Goal: Task Accomplishment & Management: Complete application form

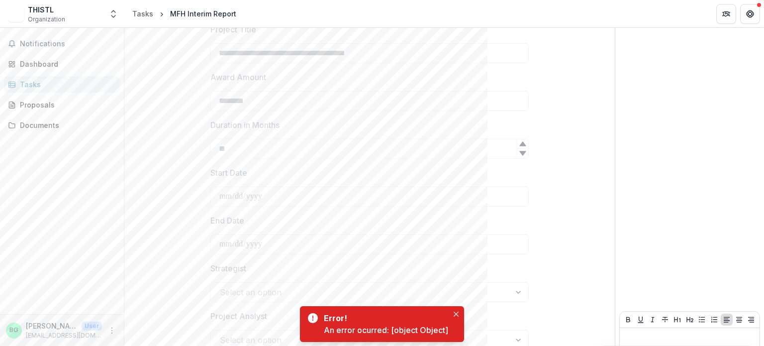
scroll to position [373, 0]
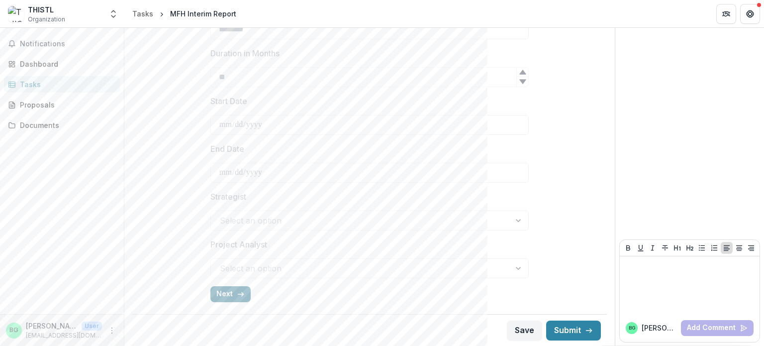
click at [237, 295] on icon "button" at bounding box center [241, 294] width 8 height 8
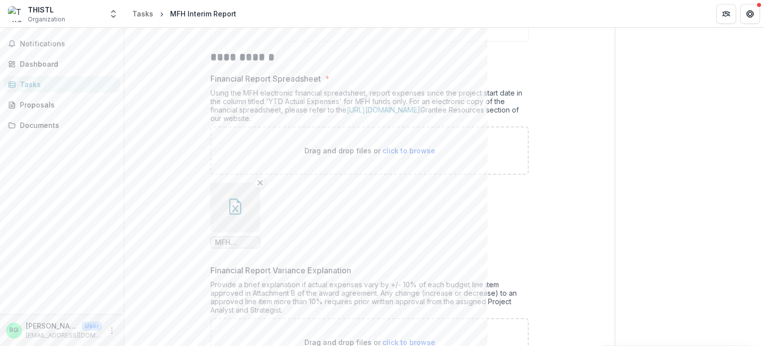
scroll to position [188, 0]
click at [258, 186] on button "Remove File" at bounding box center [260, 182] width 12 height 12
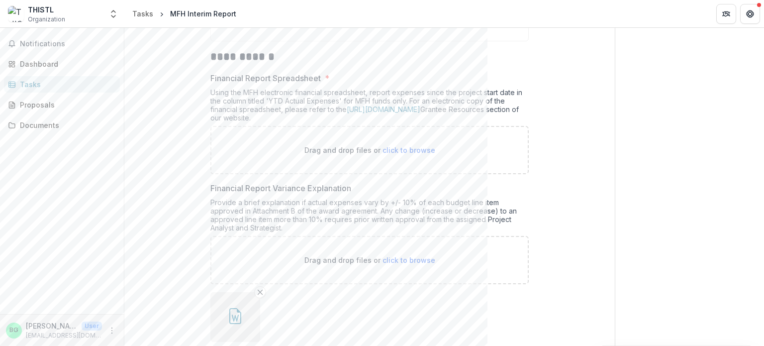
click at [406, 153] on span "click to browse" at bounding box center [408, 150] width 53 height 8
type input "**********"
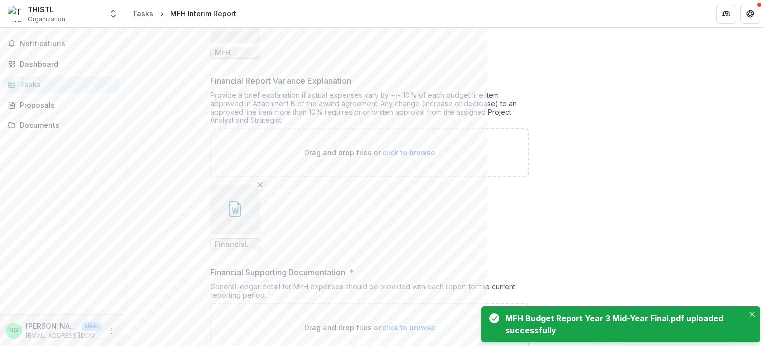
scroll to position [378, 0]
click at [393, 150] on span "click to browse" at bounding box center [408, 152] width 53 height 8
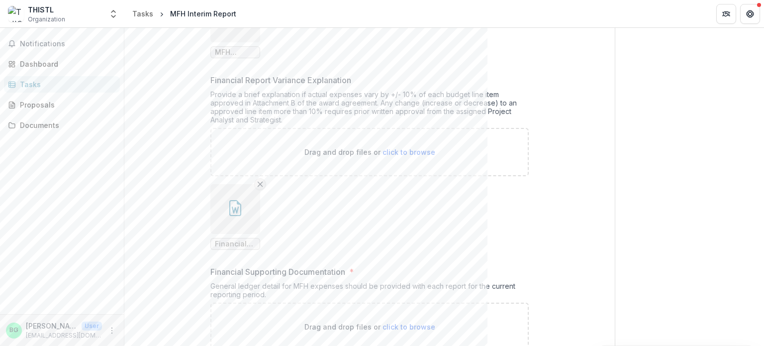
click at [254, 180] on button "Remove File" at bounding box center [260, 184] width 12 height 12
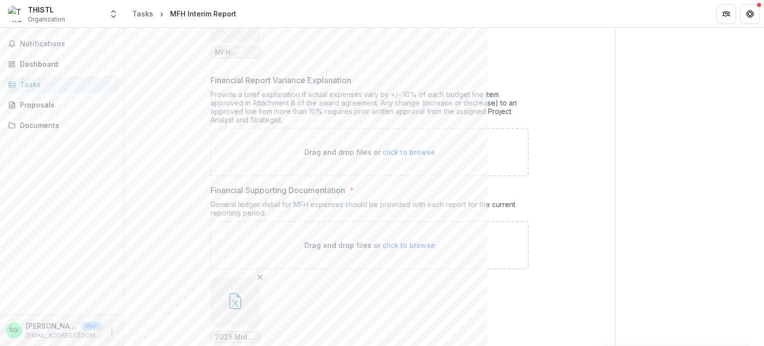
click at [404, 148] on span "click to browse" at bounding box center [408, 152] width 53 height 8
click at [397, 150] on span "click to browse" at bounding box center [408, 152] width 53 height 8
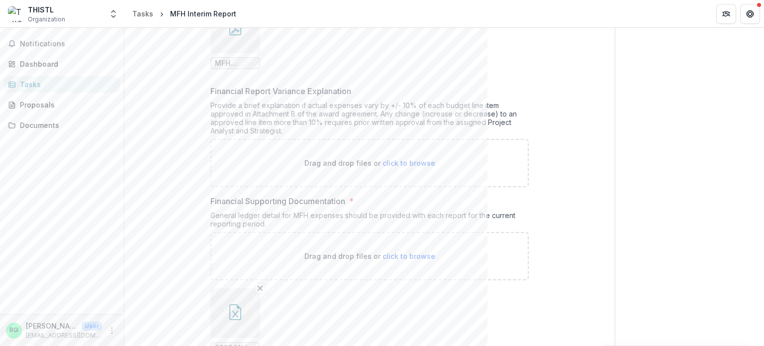
scroll to position [373, 0]
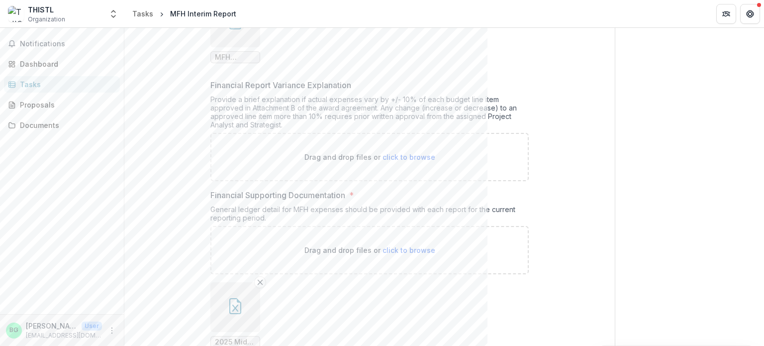
click at [403, 153] on span "click to browse" at bounding box center [408, 157] width 53 height 8
type input "**********"
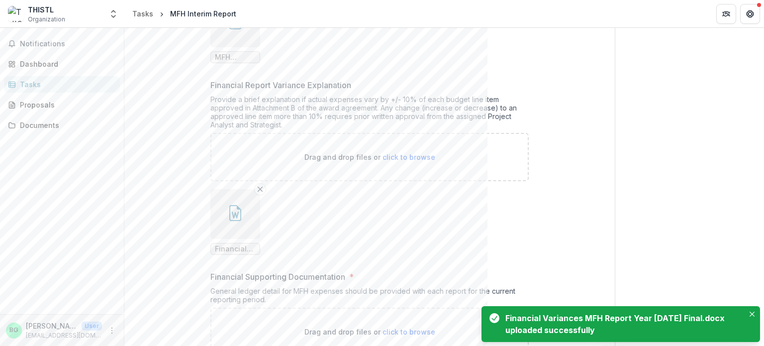
click at [233, 212] on icon "button" at bounding box center [235, 214] width 7 height 7
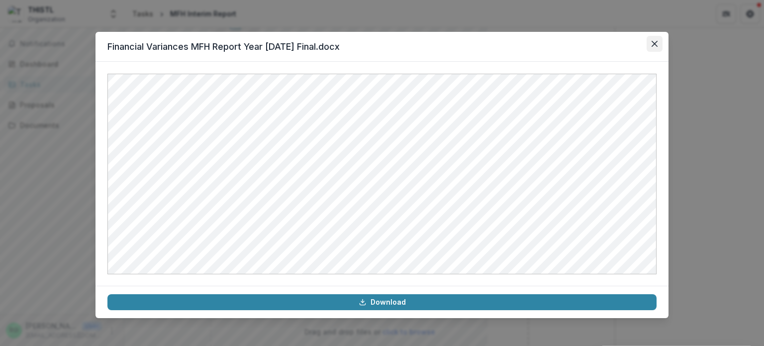
click at [647, 46] on button "Close" at bounding box center [654, 44] width 16 height 16
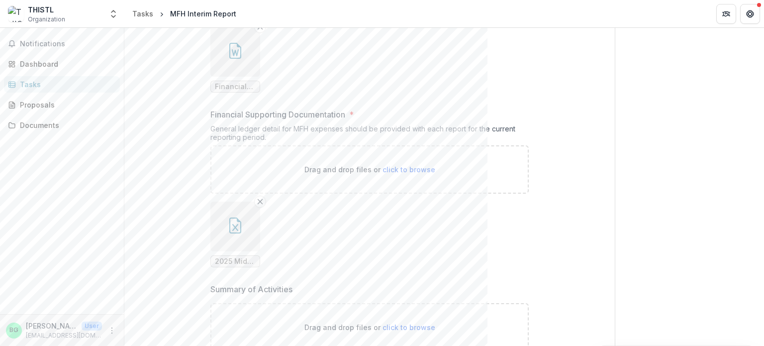
scroll to position [539, 0]
click at [257, 195] on icon "Remove File" at bounding box center [260, 197] width 8 height 8
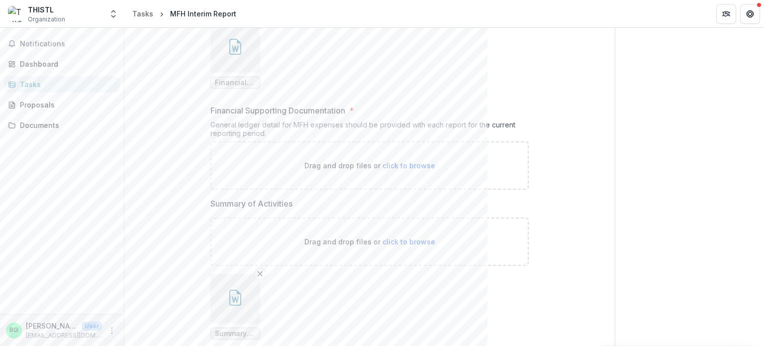
click at [398, 162] on span "click to browse" at bounding box center [408, 165] width 53 height 8
type input "**********"
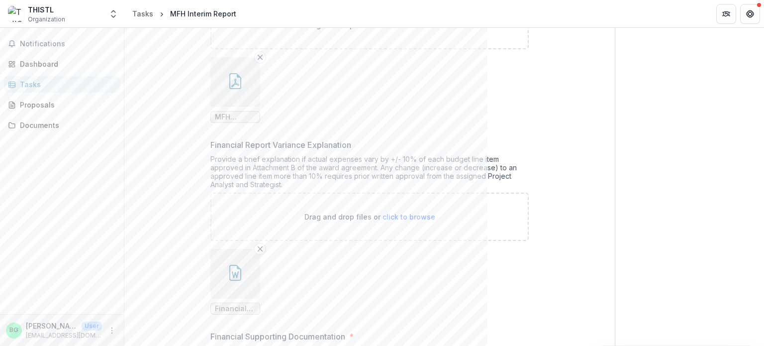
scroll to position [312, 0]
click at [231, 78] on icon "button" at bounding box center [235, 82] width 16 height 16
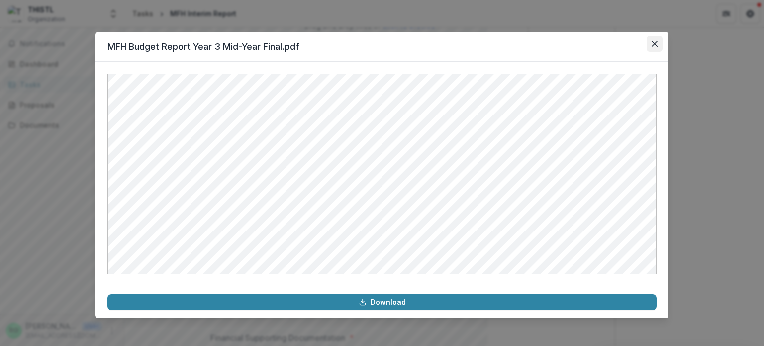
click at [654, 45] on icon "Close" at bounding box center [654, 44] width 6 height 6
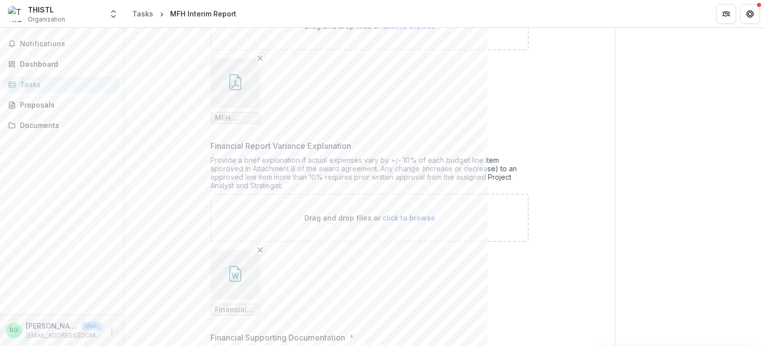
click at [234, 283] on button "button" at bounding box center [235, 275] width 50 height 50
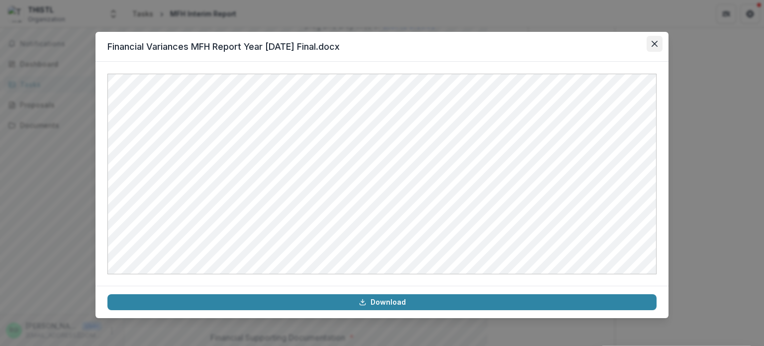
click at [657, 41] on button "Close" at bounding box center [654, 44] width 16 height 16
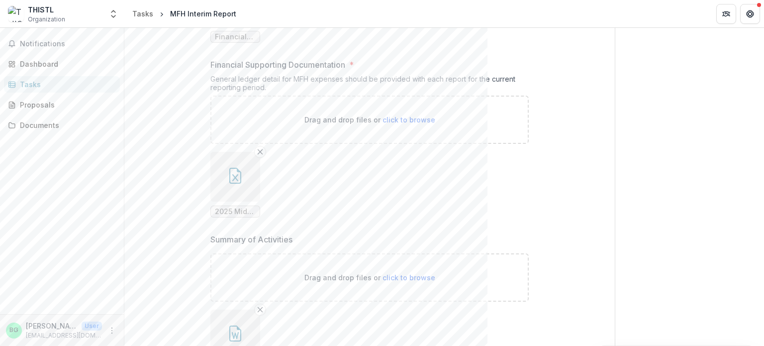
scroll to position [585, 0]
click at [236, 177] on icon "button" at bounding box center [235, 177] width 6 height 7
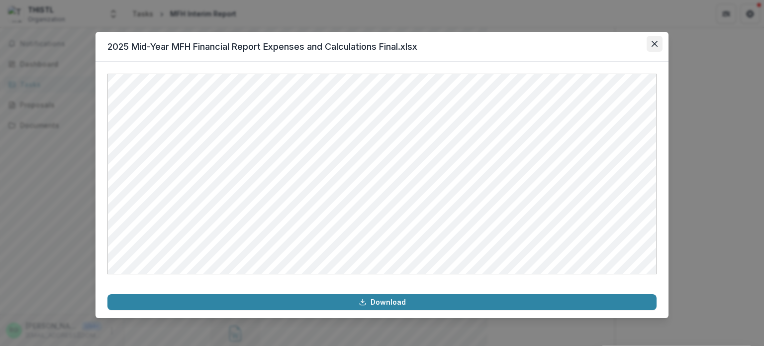
click at [654, 45] on icon "Close" at bounding box center [654, 44] width 6 height 6
